Goal: Task Accomplishment & Management: Complete application form

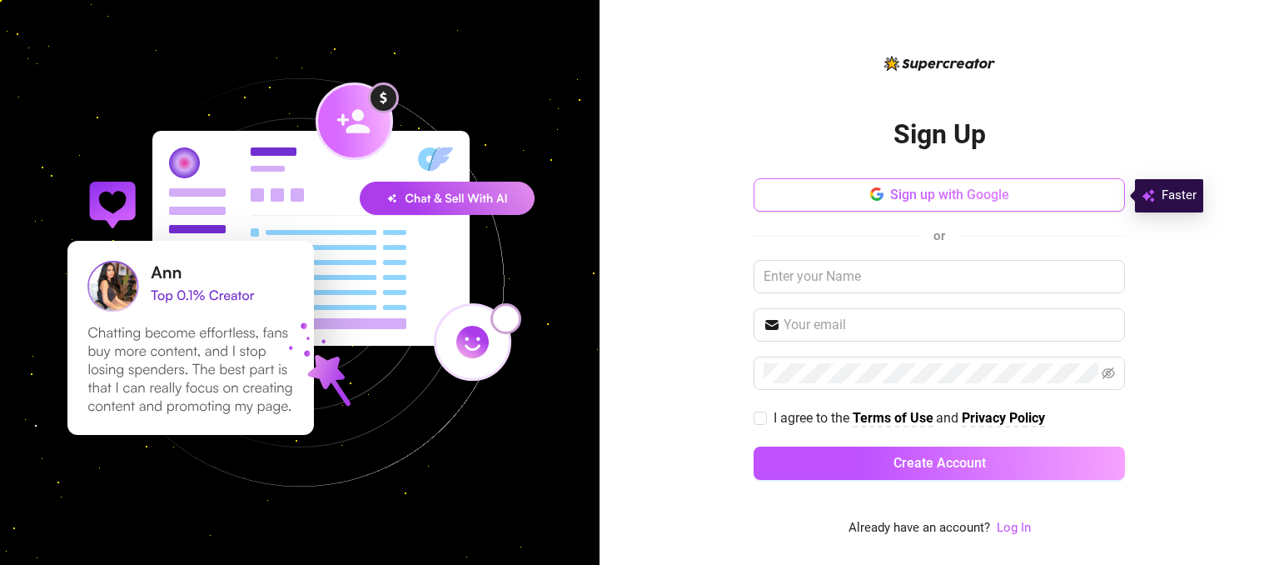
click at [834, 201] on button "Sign up with Google" at bounding box center [939, 194] width 371 height 33
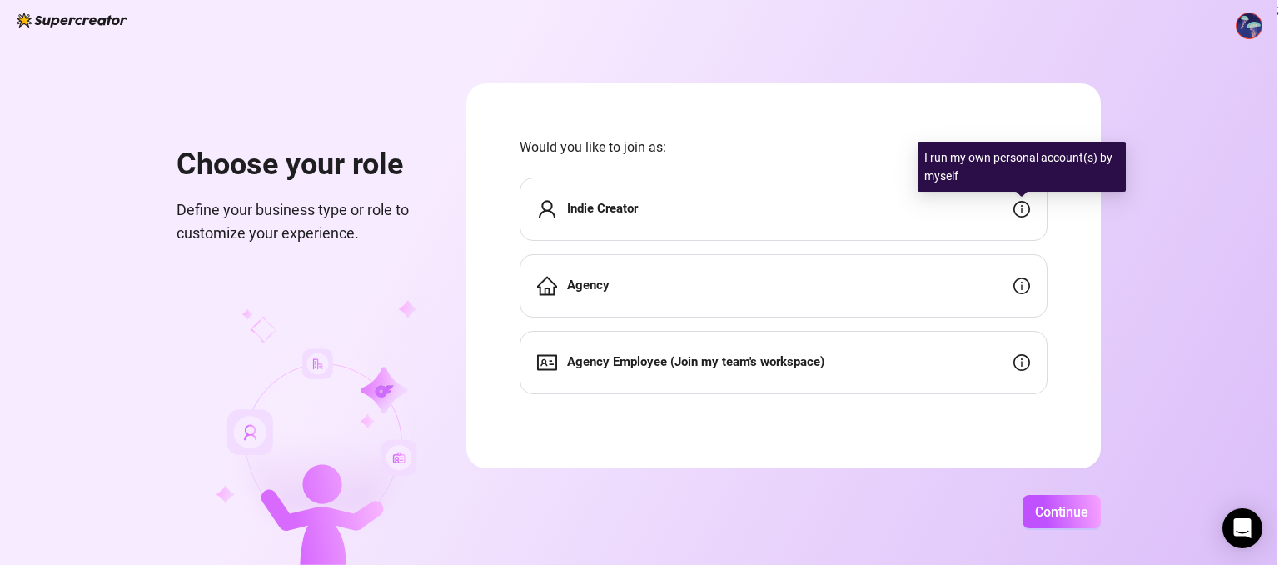
click at [1021, 207] on icon "info-circle" at bounding box center [1022, 209] width 17 height 17
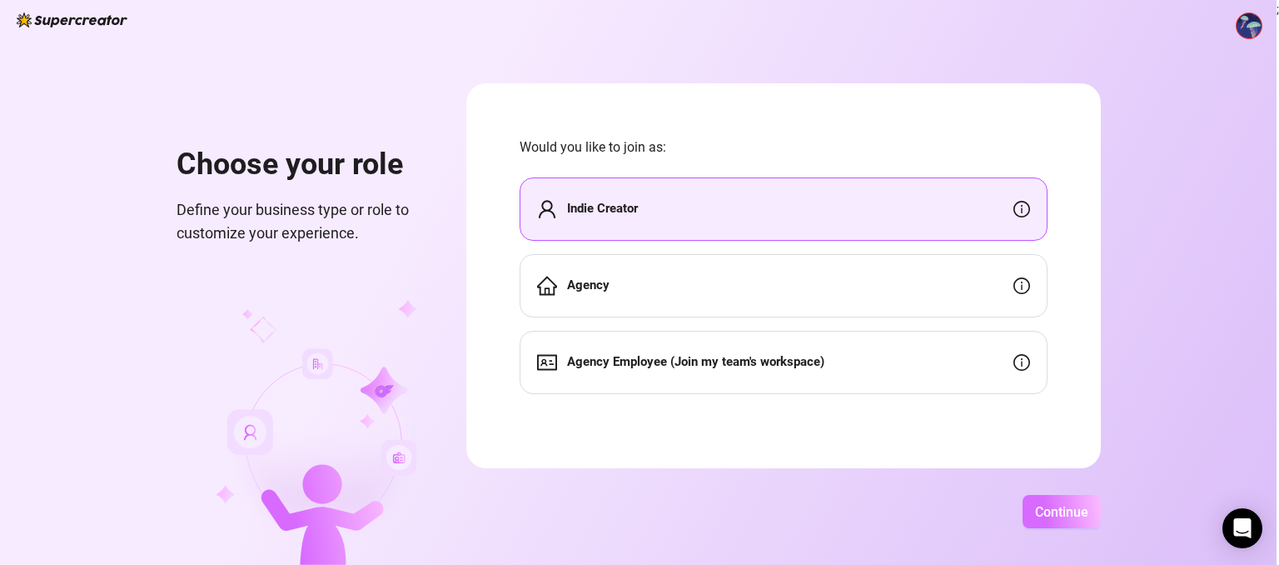
click at [1045, 509] on span "Continue" at bounding box center [1061, 512] width 53 height 16
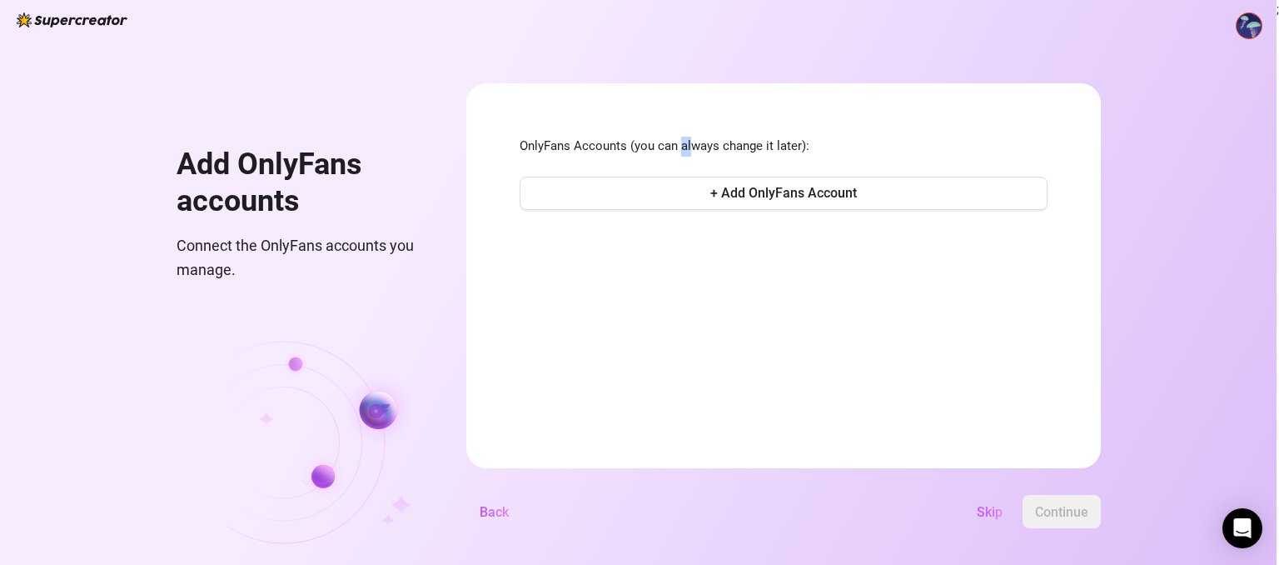
drag, startPoint x: 691, startPoint y: 146, endPoint x: 660, endPoint y: 150, distance: 31.1
click at [676, 149] on span "OnlyFans Accounts (you can always change it later):" at bounding box center [784, 147] width 528 height 20
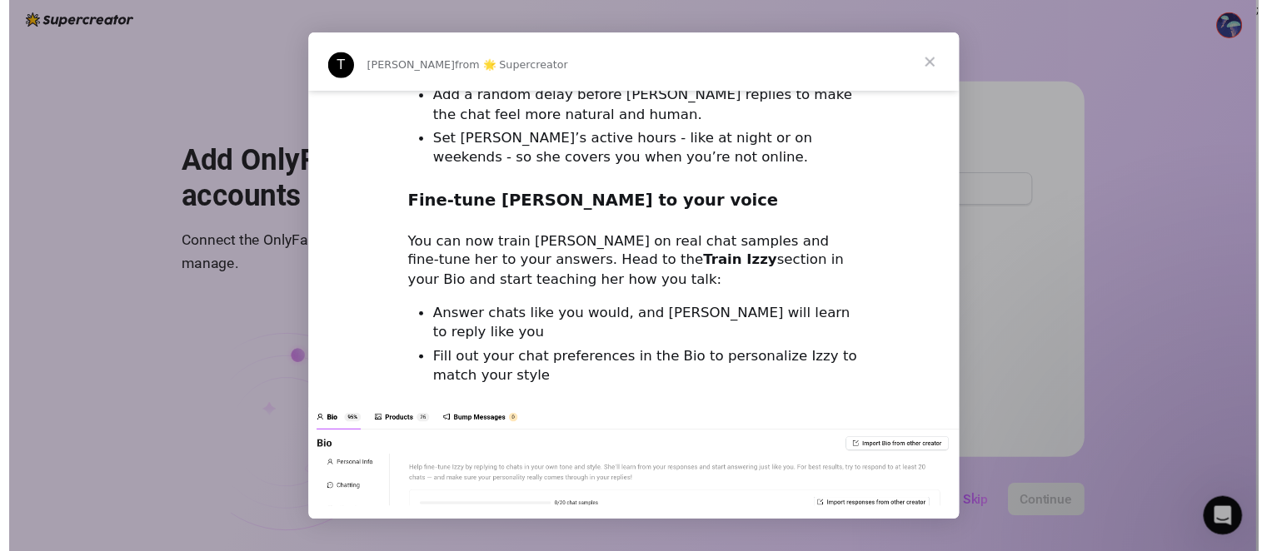
scroll to position [1749, 0]
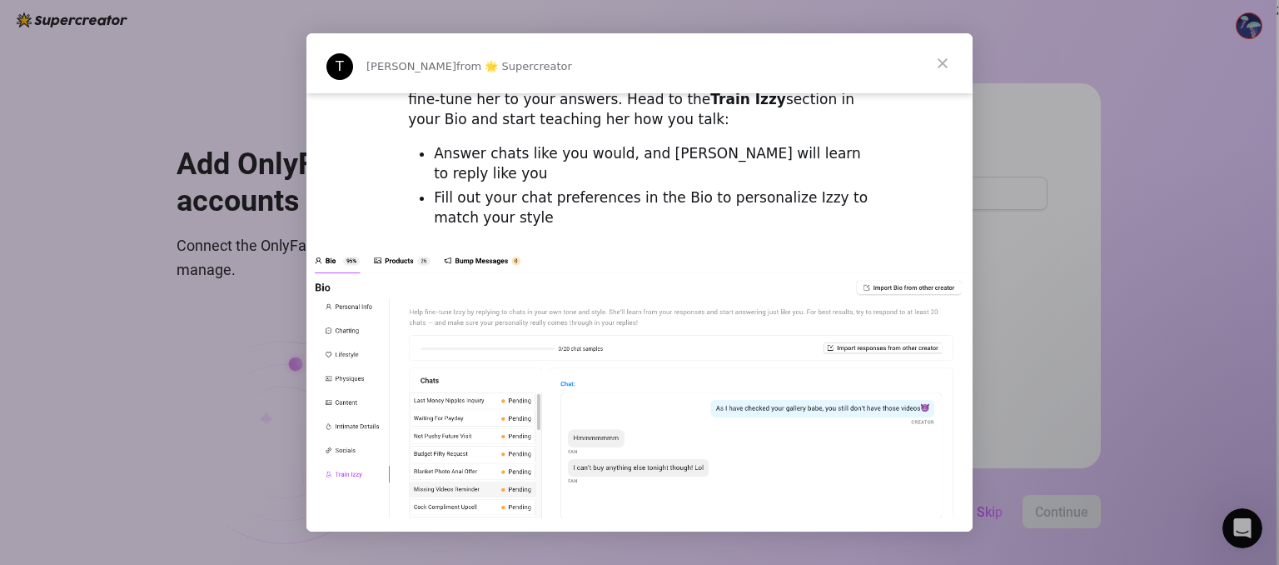
click at [939, 66] on span "Close" at bounding box center [943, 63] width 60 height 60
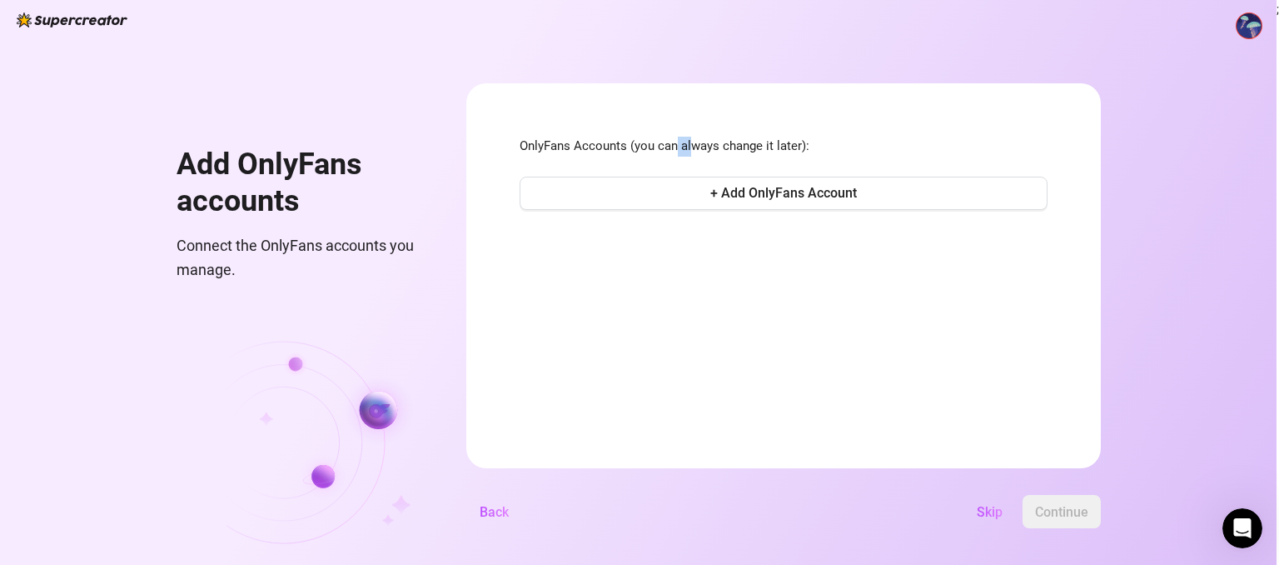
click at [982, 511] on span "Skip" at bounding box center [990, 512] width 26 height 16
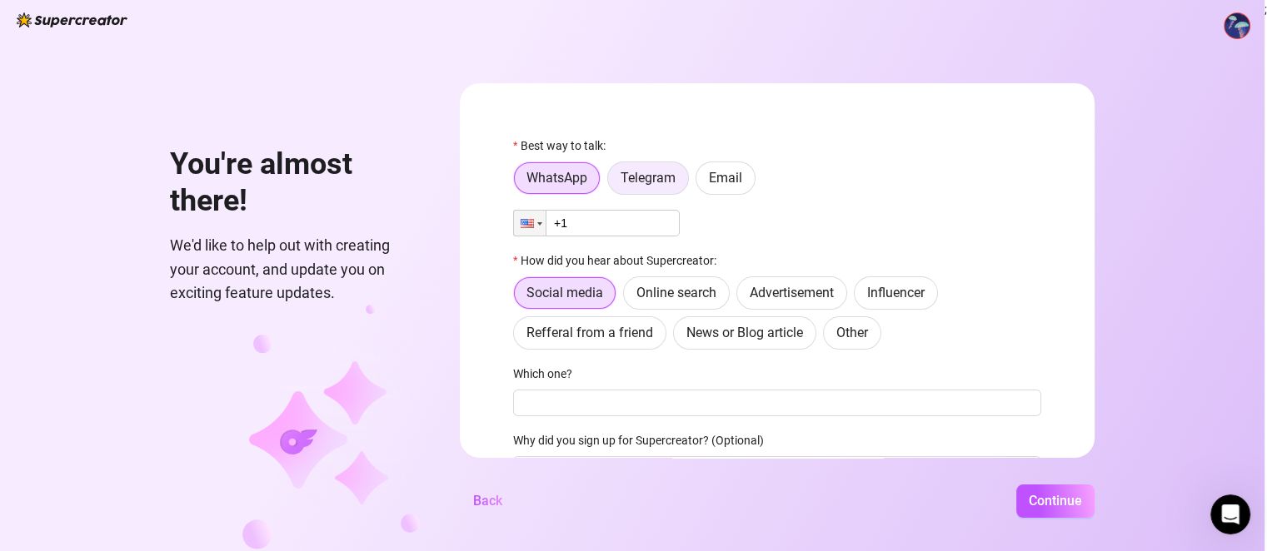
click at [660, 177] on span "Telegram" at bounding box center [648, 178] width 55 height 16
click at [612, 182] on input "Telegram" at bounding box center [612, 182] width 0 height 0
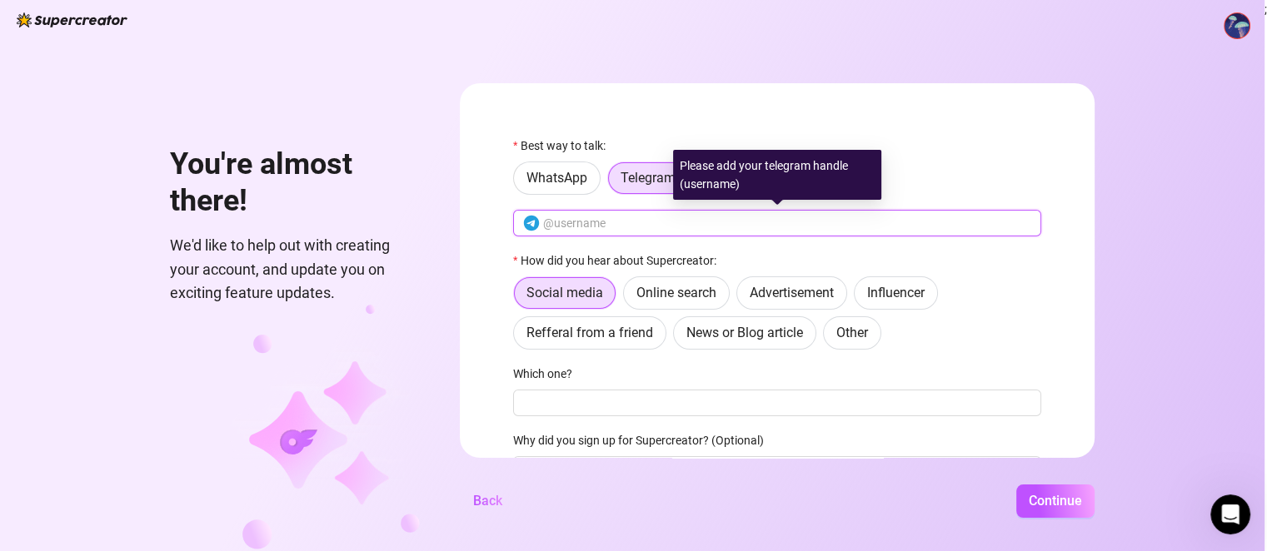
click at [655, 221] on input "text" at bounding box center [787, 223] width 488 height 18
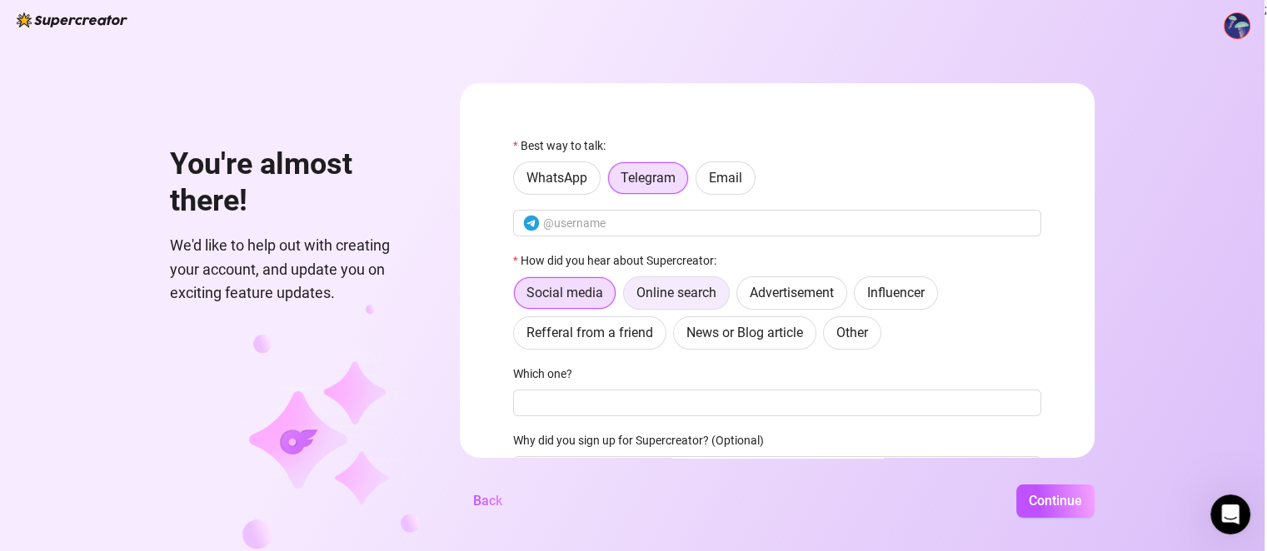
click at [676, 302] on label "Online search" at bounding box center [676, 293] width 107 height 33
click at [628, 297] on input "Online search" at bounding box center [628, 297] width 0 height 0
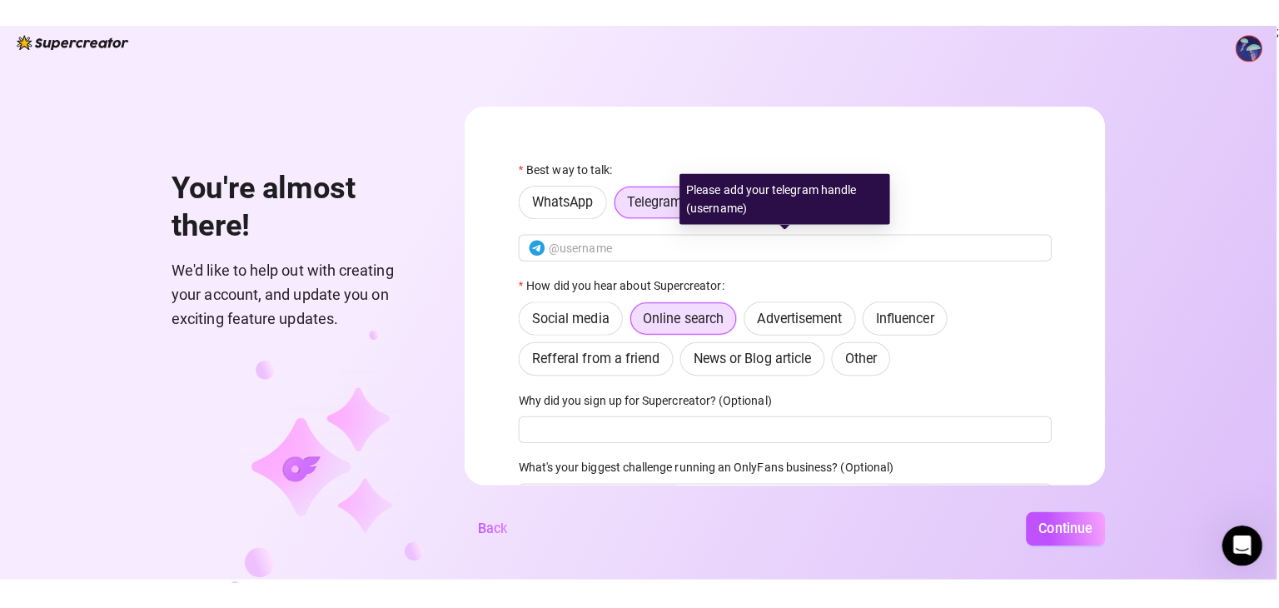
scroll to position [0, 0]
